Goal: Communication & Community: Answer question/provide support

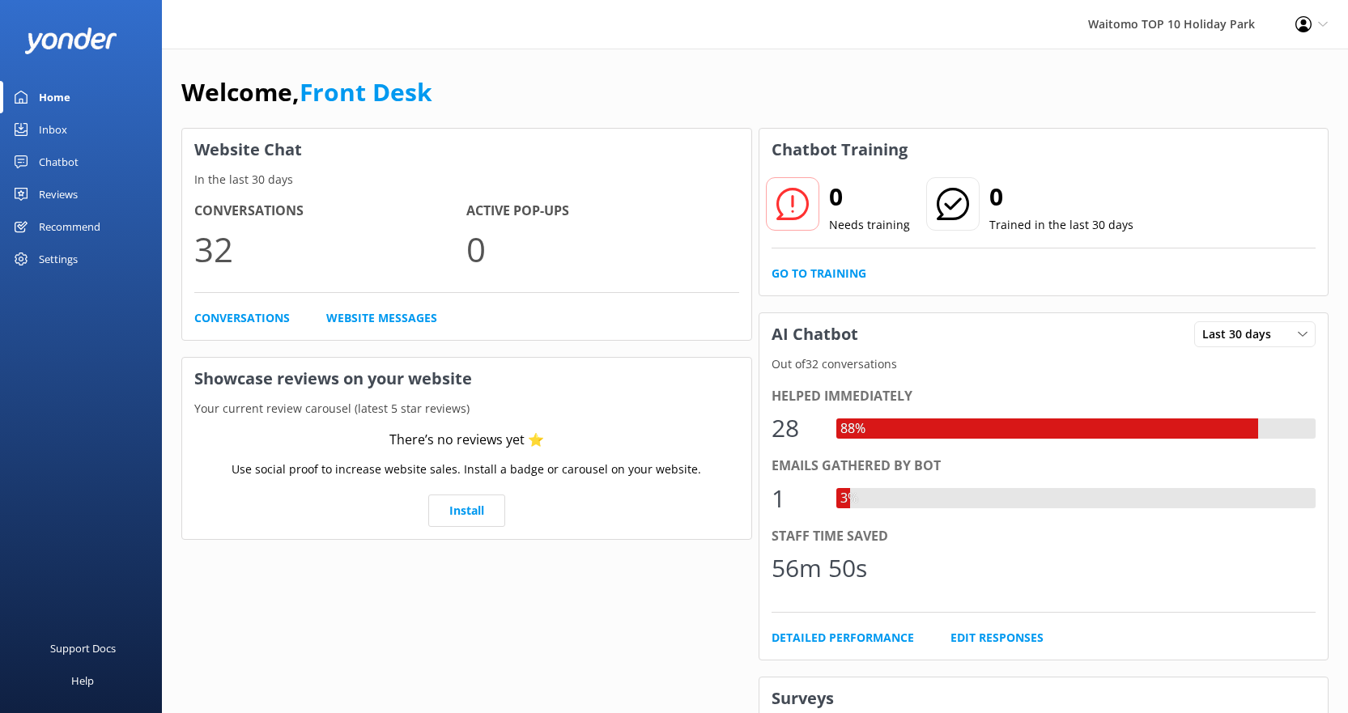
click at [59, 129] on div "Inbox" at bounding box center [53, 129] width 28 height 32
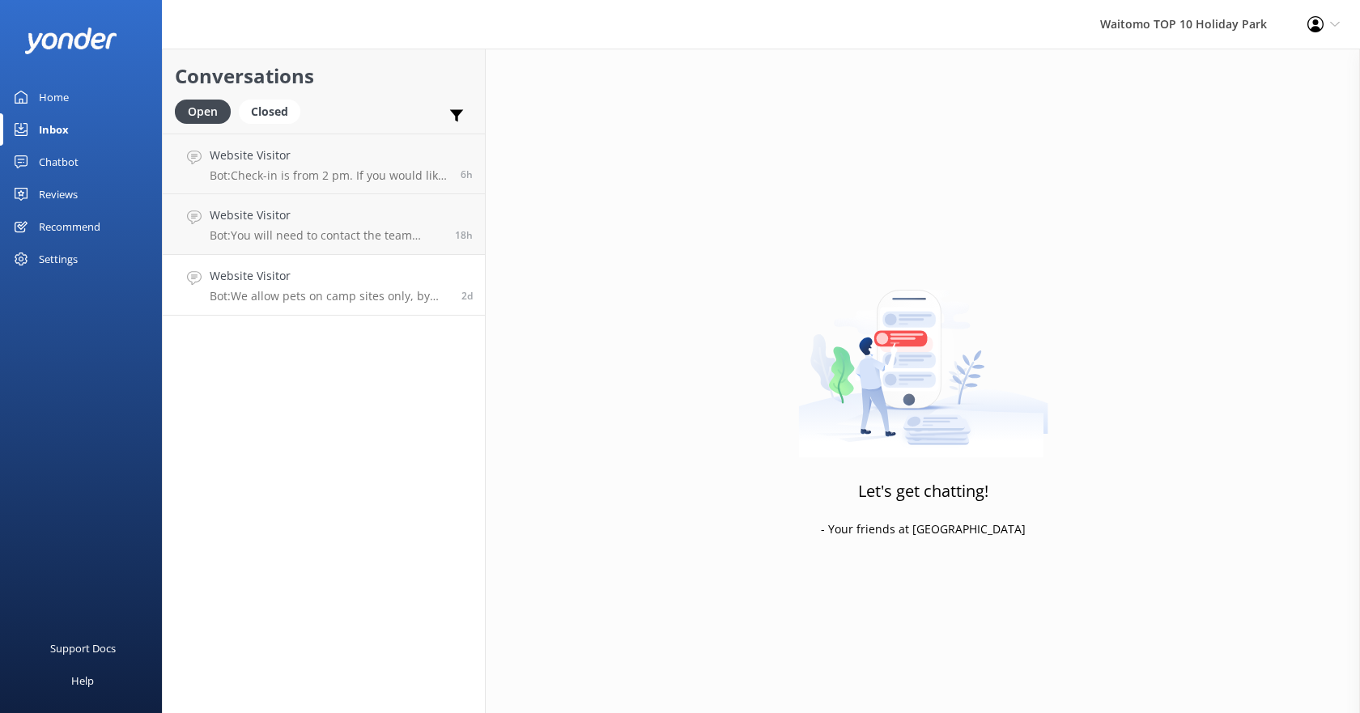
click at [342, 288] on div "Website Visitor Bot: We allow pets on camp sites only, by prior arrangement out…" at bounding box center [330, 285] width 240 height 36
